Goal: Check status: Check status

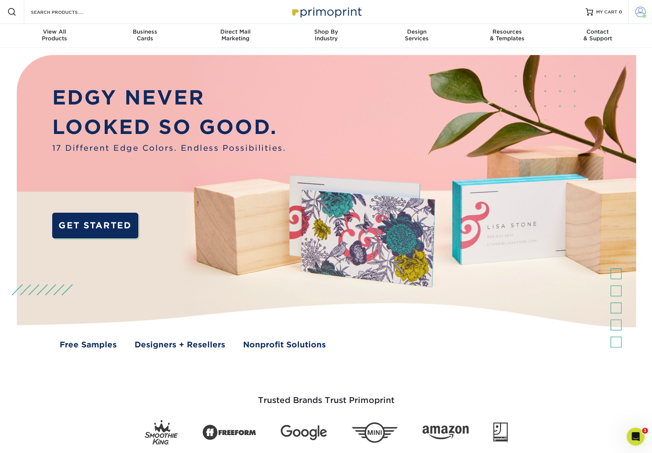
click at [639, 10] on span at bounding box center [641, 12] width 10 height 10
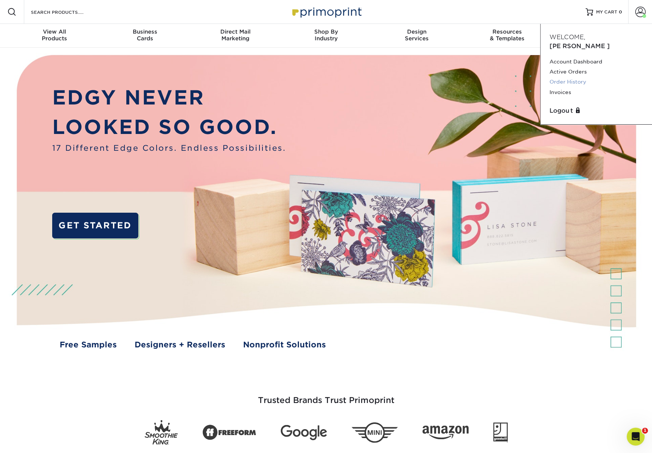
click at [575, 77] on link "Order History" at bounding box center [597, 82] width 94 height 10
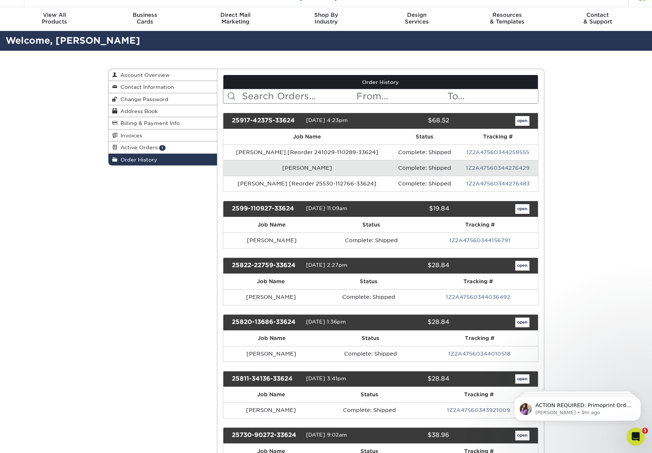
scroll to position [19, 0]
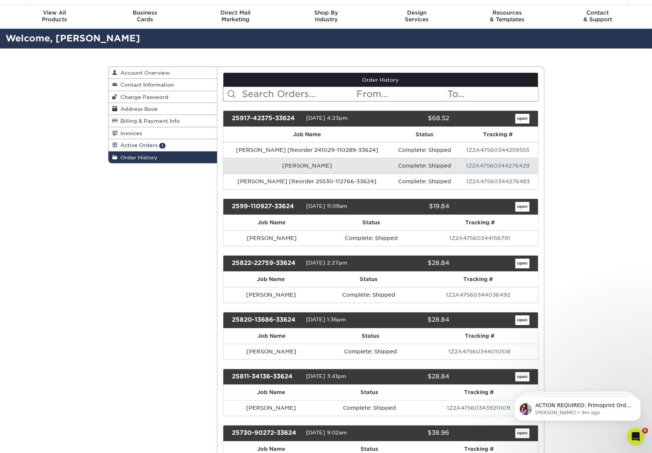
click at [148, 143] on span "Active Orders" at bounding box center [138, 145] width 40 height 6
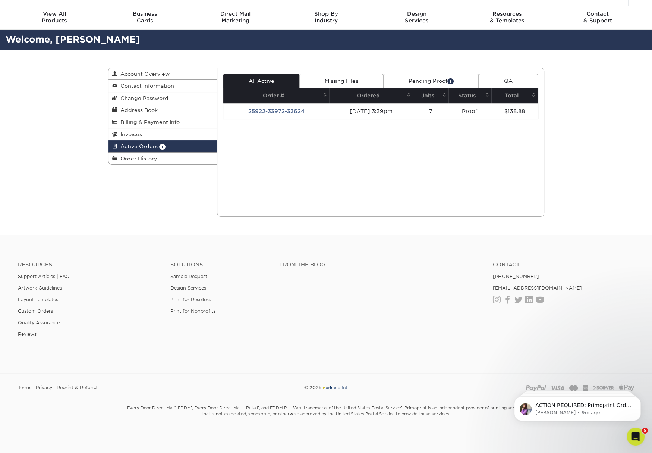
scroll to position [18, 0]
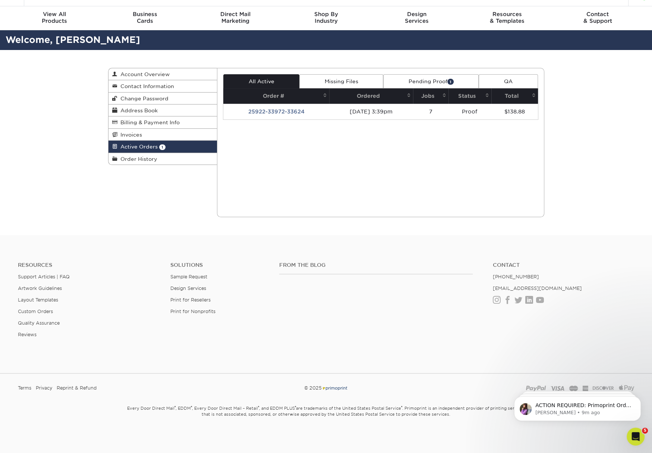
click at [286, 106] on td "25922-33972-33624" at bounding box center [276, 112] width 106 height 16
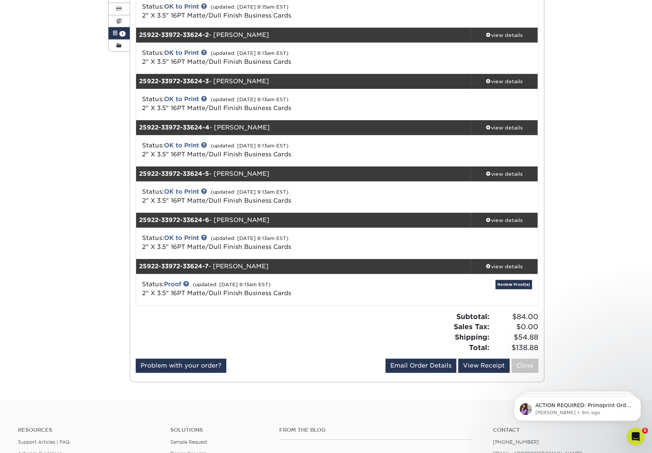
scroll to position [157, 0]
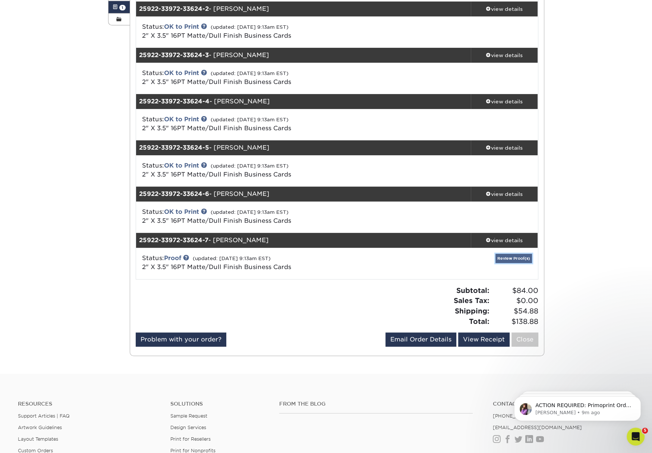
click at [528, 259] on link "Review Proof(s)" at bounding box center [514, 258] width 37 height 9
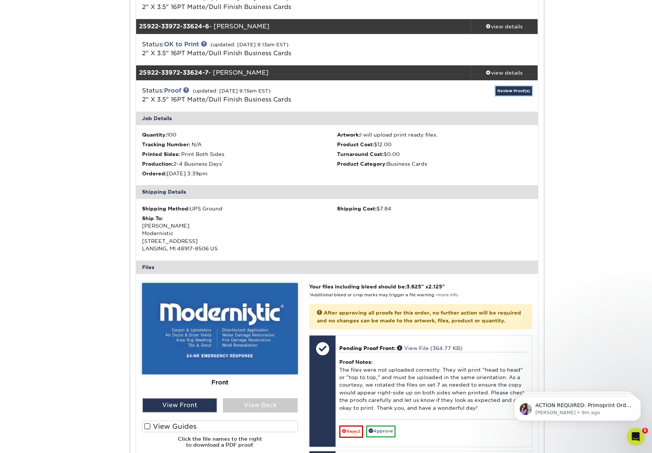
scroll to position [453, 0]
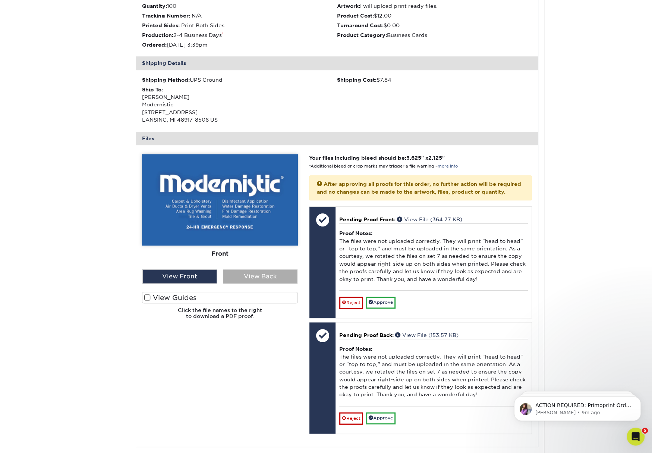
click at [270, 279] on div "View Back" at bounding box center [260, 276] width 75 height 14
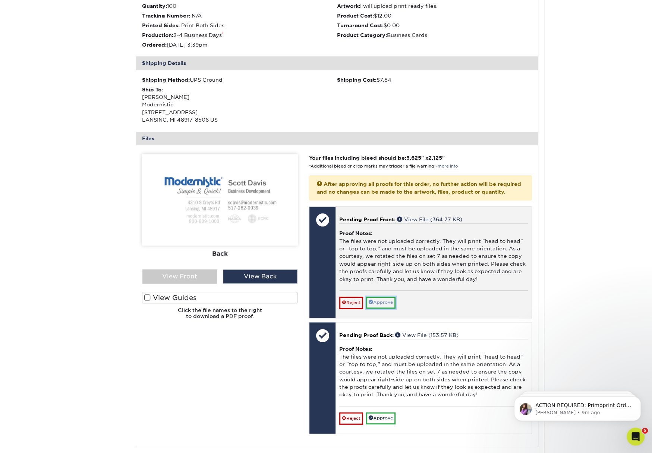
click at [385, 300] on link "Approve" at bounding box center [380, 303] width 29 height 12
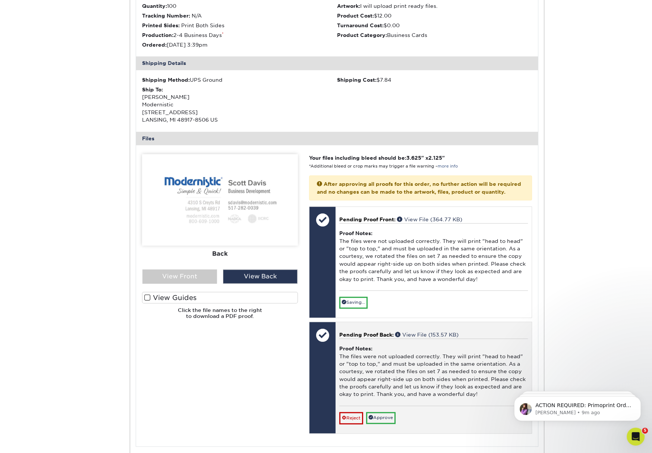
click at [389, 408] on div "Reject Approve Cancel Save We will contact you via email shortly. If you need t…" at bounding box center [433, 414] width 188 height 18
click at [389, 412] on link "Approve" at bounding box center [380, 418] width 29 height 12
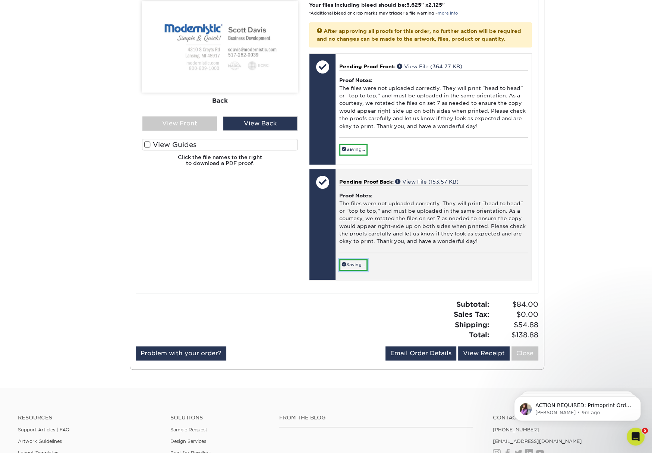
scroll to position [607, 0]
